Goal: Navigation & Orientation: Understand site structure

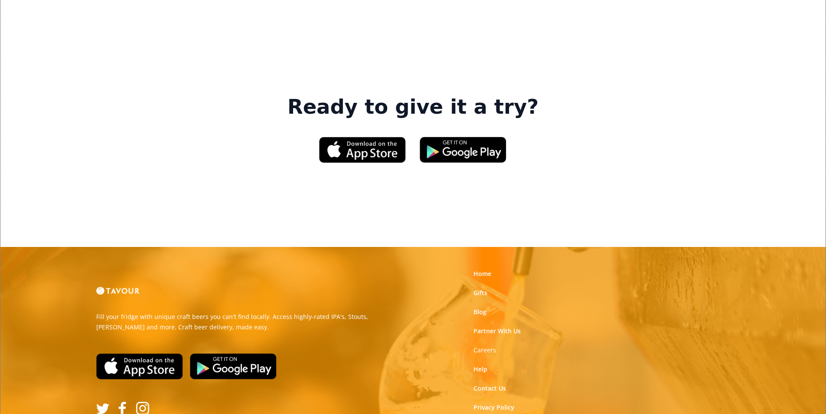
scroll to position [1312, 0]
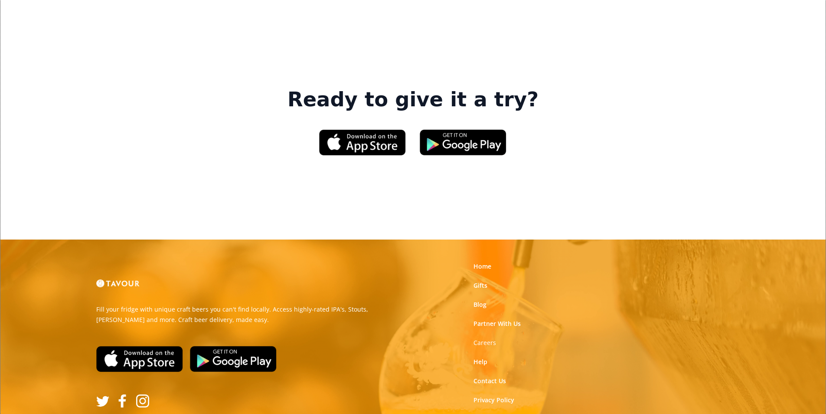
click at [493, 413] on link "Terms of Use" at bounding box center [492, 419] width 39 height 9
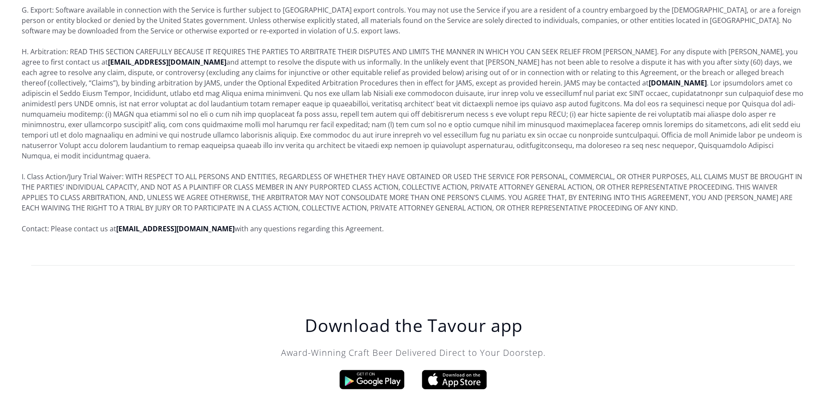
scroll to position [5247, 0]
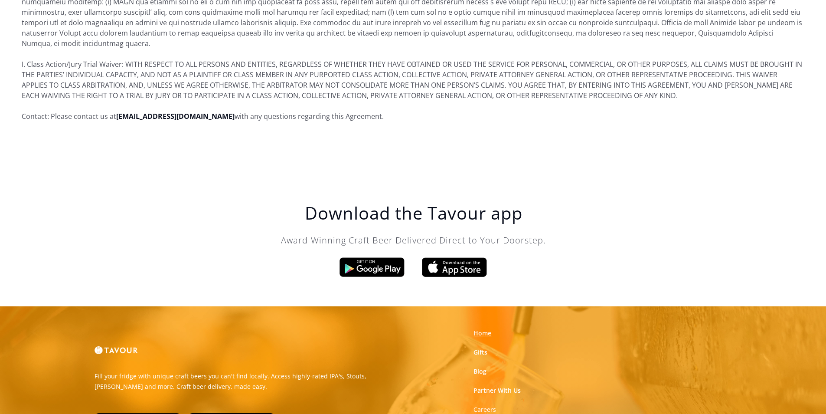
click at [476, 329] on link "Home" at bounding box center [482, 333] width 18 height 9
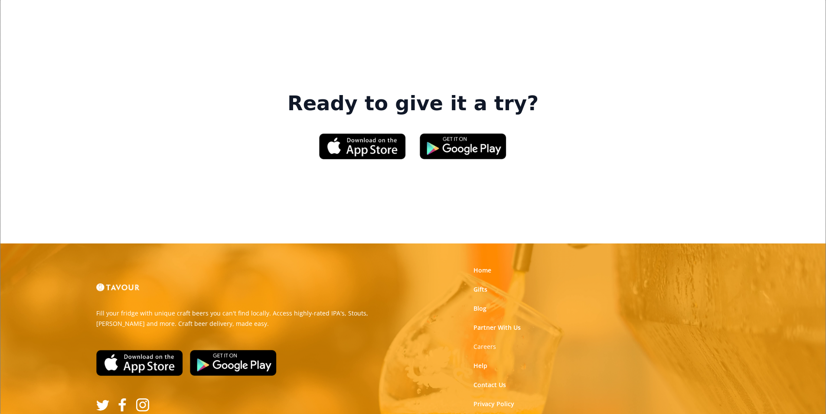
scroll to position [1312, 0]
